Goal: Check status: Check status

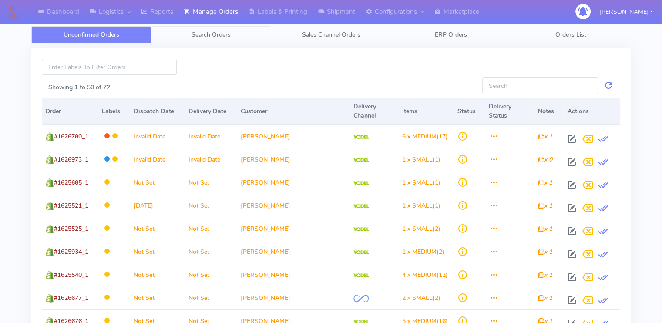
click at [227, 34] on span "Search Orders" at bounding box center [210, 34] width 39 height 8
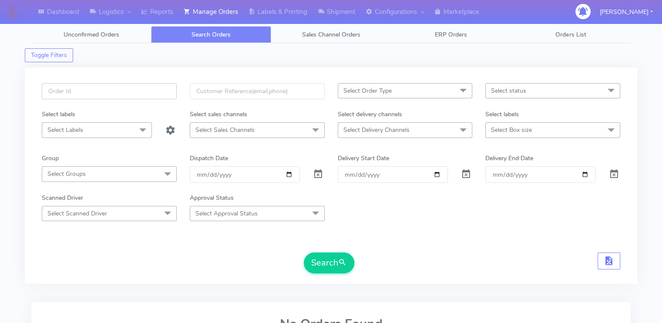
click at [135, 88] on input "text" at bounding box center [109, 91] width 135 height 16
paste input "1626711"
type input "1626711"
click at [315, 174] on span at bounding box center [318, 176] width 10 height 8
click at [324, 271] on button "Search" at bounding box center [329, 262] width 50 height 21
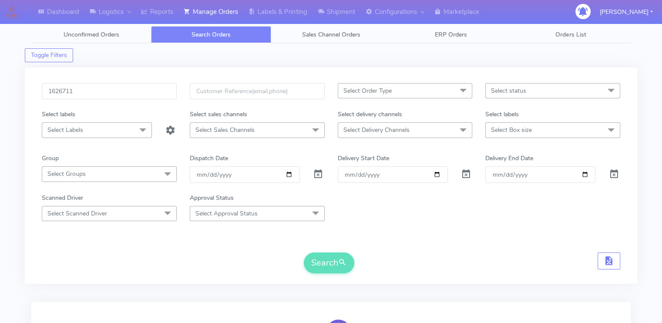
click at [231, 257] on div "Search" at bounding box center [331, 262] width 578 height 21
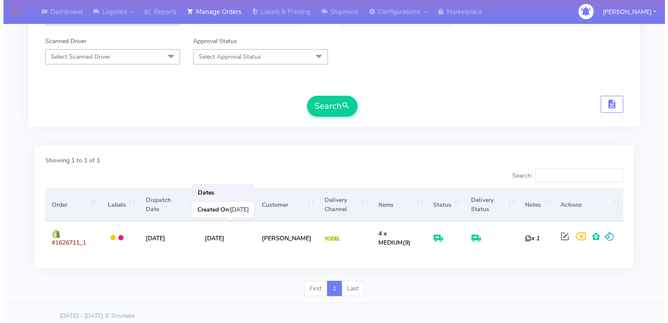
scroll to position [157, 0]
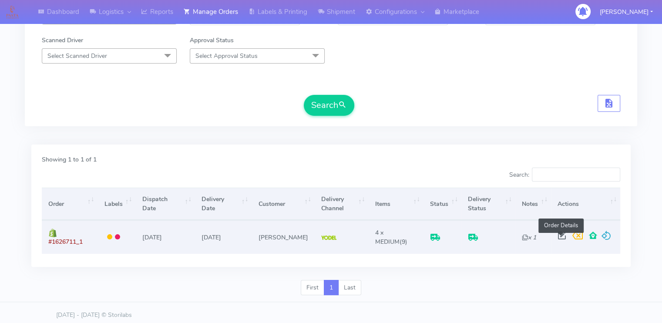
click at [559, 236] on span at bounding box center [562, 237] width 16 height 8
select select "5"
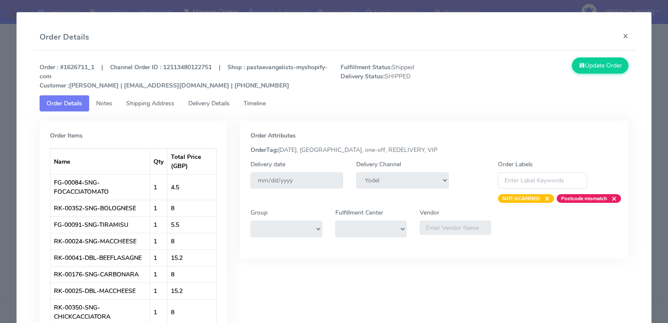
click at [219, 106] on span "Delivery Details" at bounding box center [208, 103] width 41 height 8
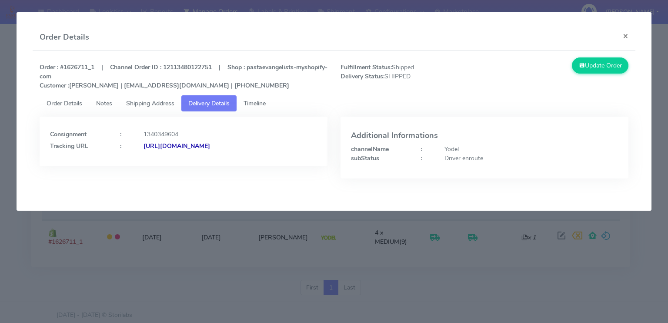
click at [140, 103] on span "Shipping Address" at bounding box center [150, 103] width 48 height 8
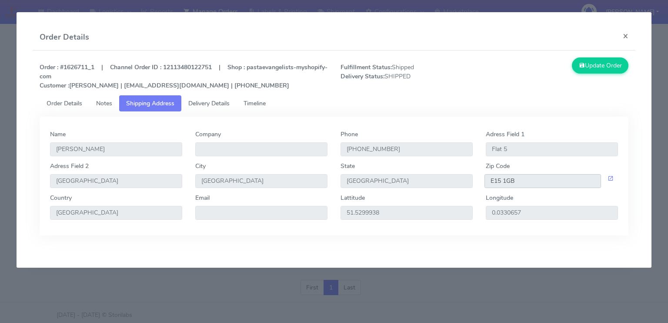
click at [562, 182] on input "E15 1GB" at bounding box center [543, 181] width 117 height 14
click at [224, 103] on span "Delivery Details" at bounding box center [208, 103] width 41 height 8
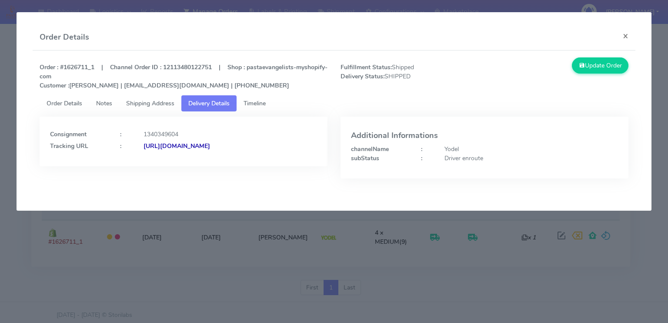
click at [210, 148] on strong "[URL][DOMAIN_NAME]" at bounding box center [177, 146] width 67 height 8
click at [629, 34] on button "×" at bounding box center [626, 35] width 20 height 23
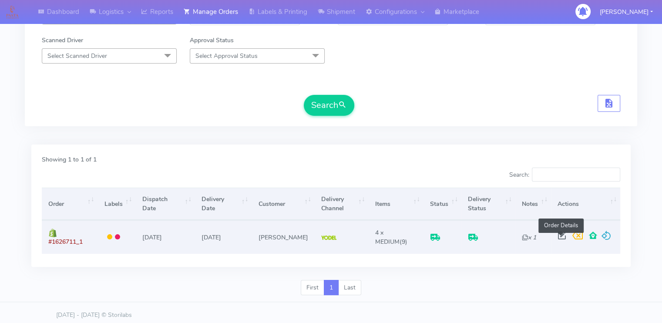
click at [561, 240] on span at bounding box center [562, 237] width 16 height 8
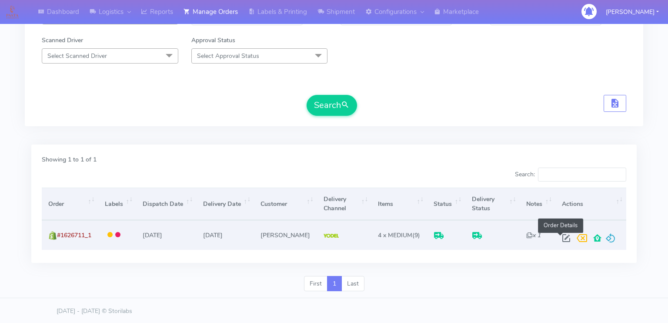
select select "5"
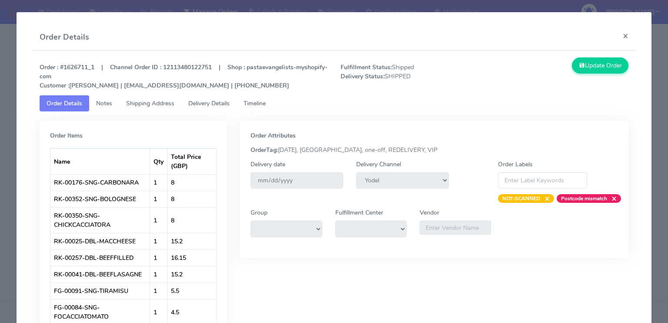
click at [214, 103] on span "Delivery Details" at bounding box center [208, 103] width 41 height 8
